Goal: Task Accomplishment & Management: Use online tool/utility

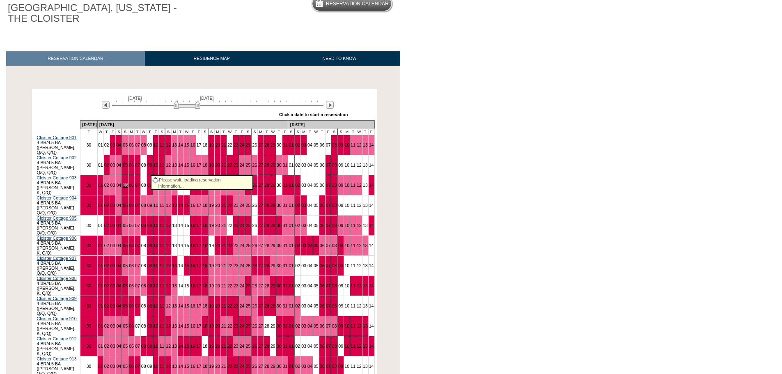
scroll to position [82, 0]
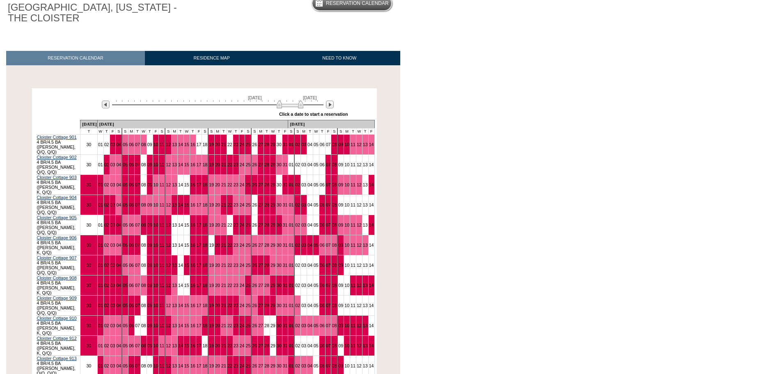
drag, startPoint x: 199, startPoint y: 105, endPoint x: 302, endPoint y: 113, distance: 103.3
click at [302, 113] on div "[DATE] [DATE] » Apply these dates to all the calendars on this page Click a dat…" at bounding box center [204, 105] width 341 height 30
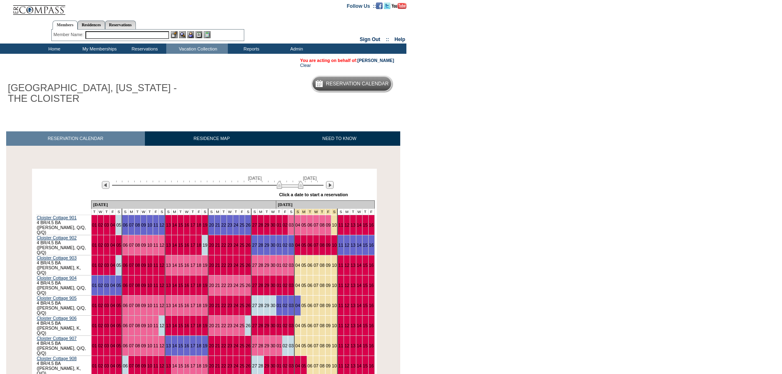
scroll to position [0, 0]
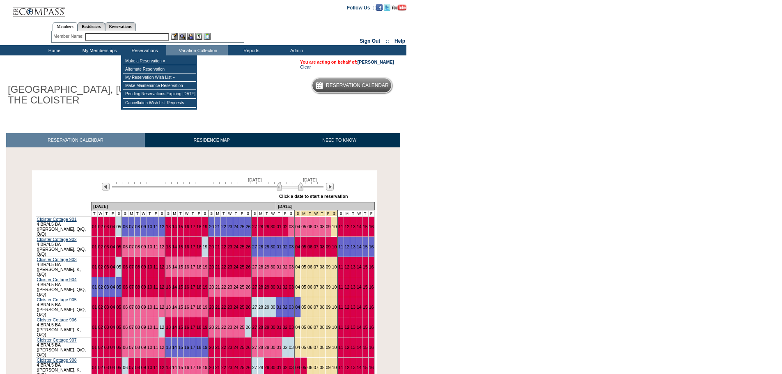
click at [139, 38] on input "text" at bounding box center [127, 37] width 84 height 8
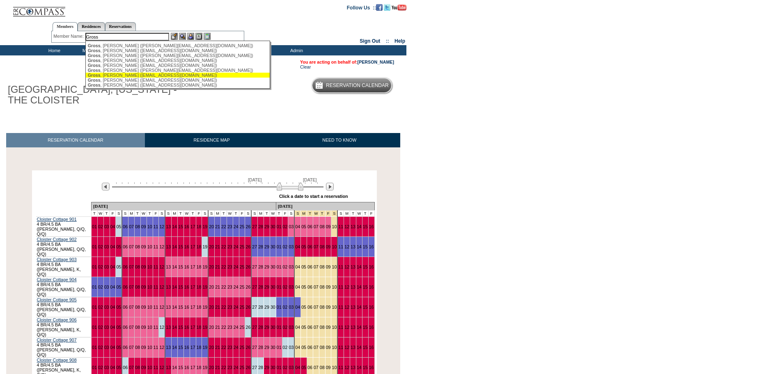
click at [128, 77] on div "[PERSON_NAME] ([EMAIL_ADDRESS][DOMAIN_NAME])" at bounding box center [178, 75] width 181 height 5
type input "[PERSON_NAME] ([EMAIL_ADDRESS][DOMAIN_NAME])"
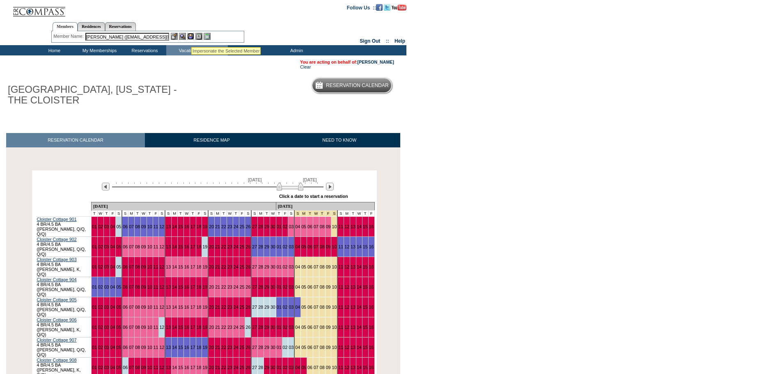
click at [193, 37] on img at bounding box center [190, 36] width 7 height 7
click at [183, 36] on img at bounding box center [182, 36] width 7 height 7
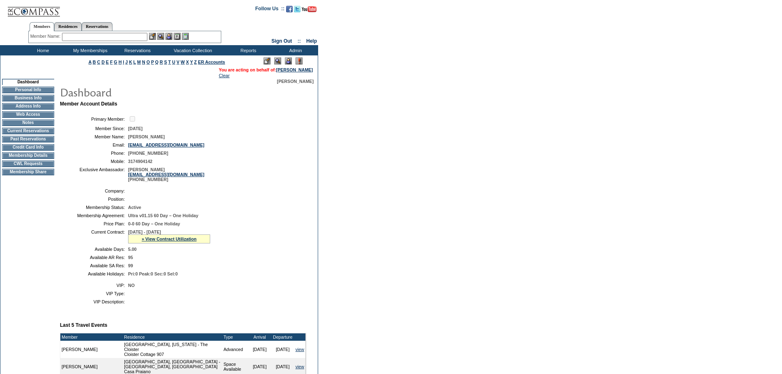
click at [99, 38] on input "text" at bounding box center [104, 37] width 85 height 8
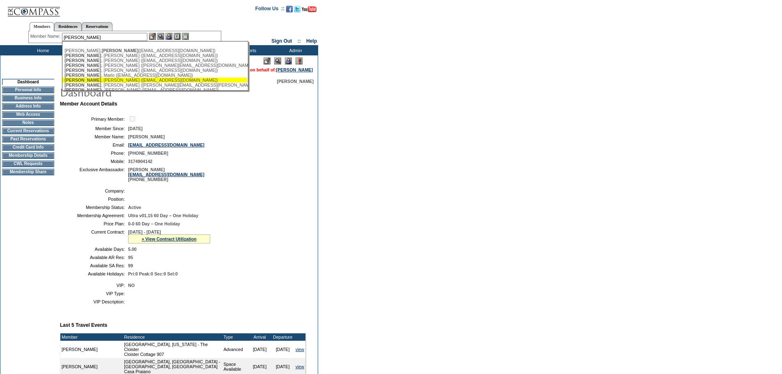
type input "Oliver"
click at [107, 83] on ul "O'Donnell, Oliver (oliver11odonnell@yahoo.com) Oliver , Cari (cj2244misc@gmail.…" at bounding box center [154, 75] width 185 height 58
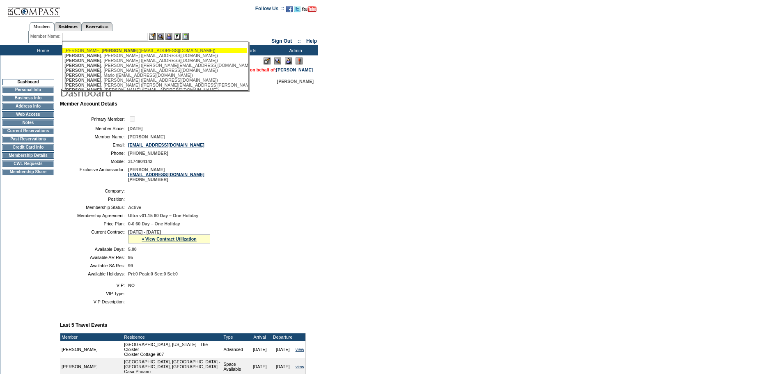
click at [172, 35] on img at bounding box center [168, 36] width 7 height 7
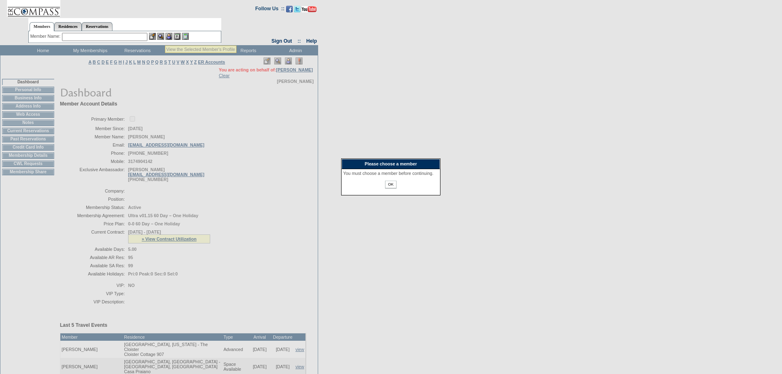
click at [161, 35] on img at bounding box center [160, 36] width 7 height 7
click at [387, 188] on input "OK" at bounding box center [390, 185] width 11 height 8
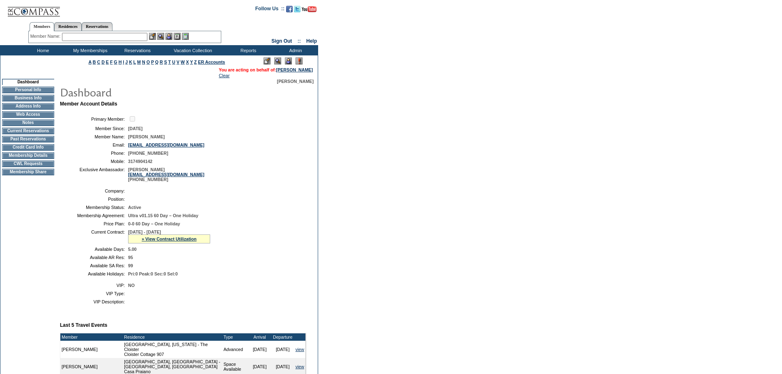
click at [84, 39] on input "text" at bounding box center [104, 37] width 85 height 8
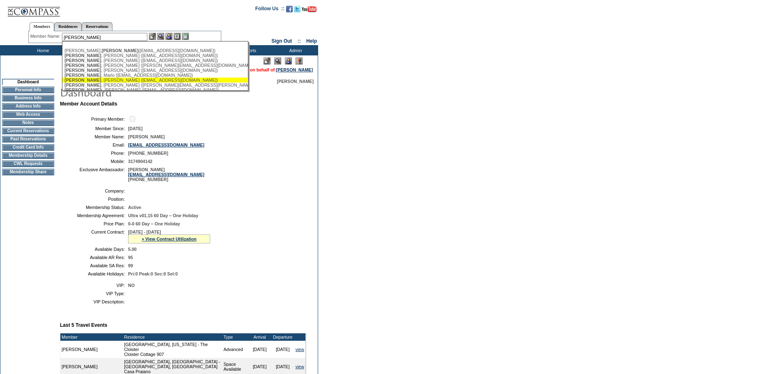
click at [100, 82] on div "Oliver , Pat (poliver@birchill.com)" at bounding box center [154, 80] width 181 height 5
type input "Oliver, Pat (poliver@birchill.com)"
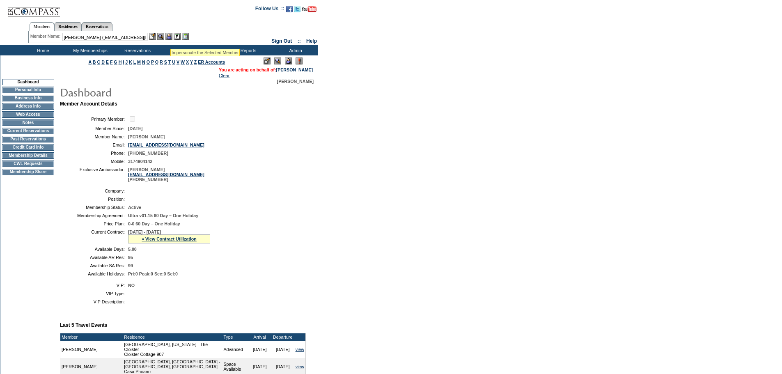
click at [170, 35] on img at bounding box center [168, 36] width 7 height 7
click at [162, 36] on img at bounding box center [160, 36] width 7 height 7
